Goal: Navigation & Orientation: Find specific page/section

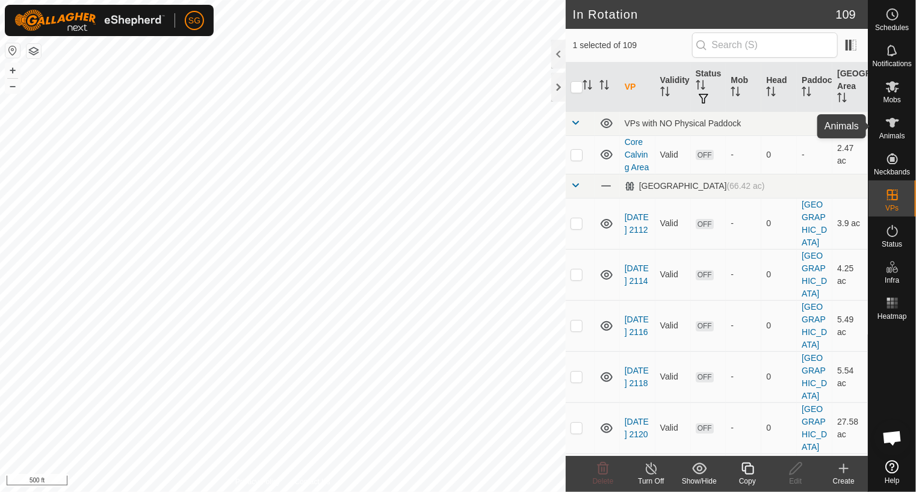
click at [891, 125] on icon at bounding box center [892, 123] width 13 height 10
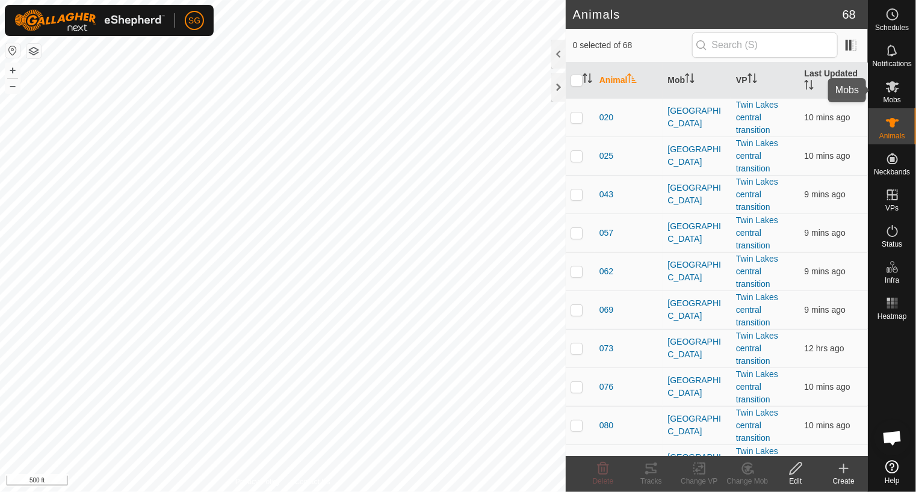
click at [895, 90] on icon at bounding box center [892, 86] width 13 height 11
